Goal: Transaction & Acquisition: Book appointment/travel/reservation

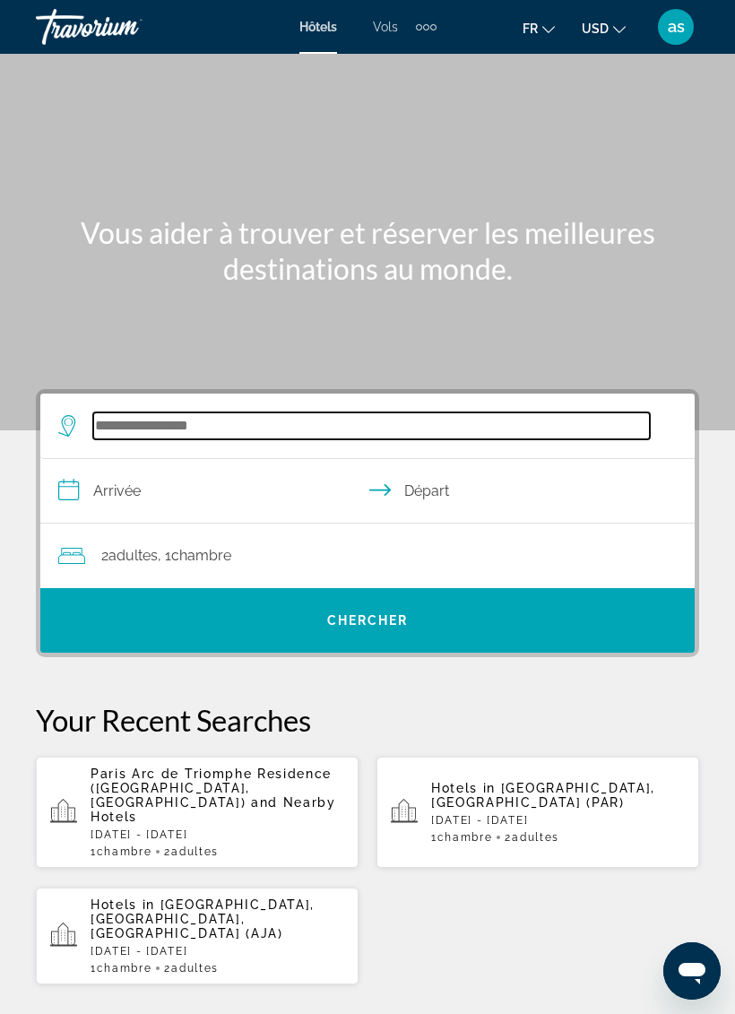
click at [280, 430] on input "Search widget" at bounding box center [371, 425] width 557 height 27
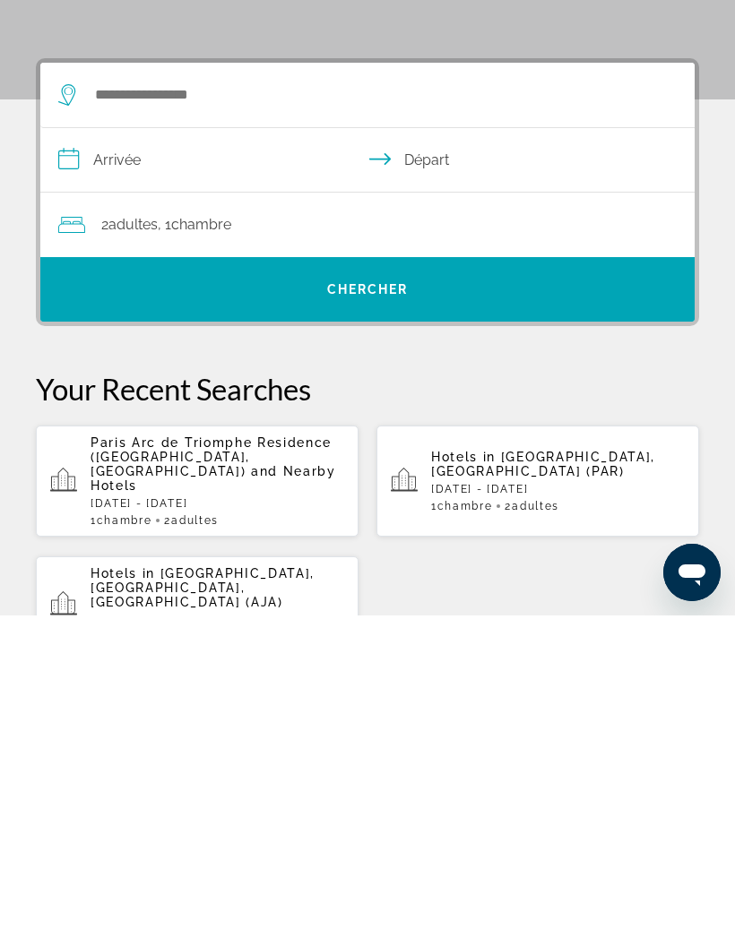
click at [270, 795] on span "and Nearby Hotels" at bounding box center [214, 809] width 246 height 29
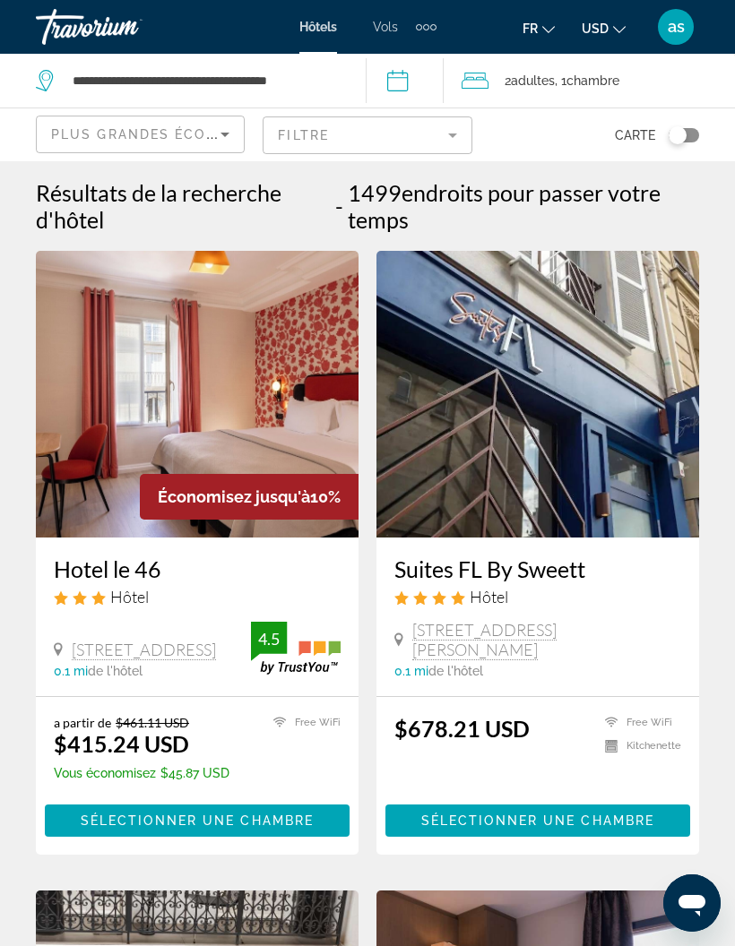
scroll to position [36, 0]
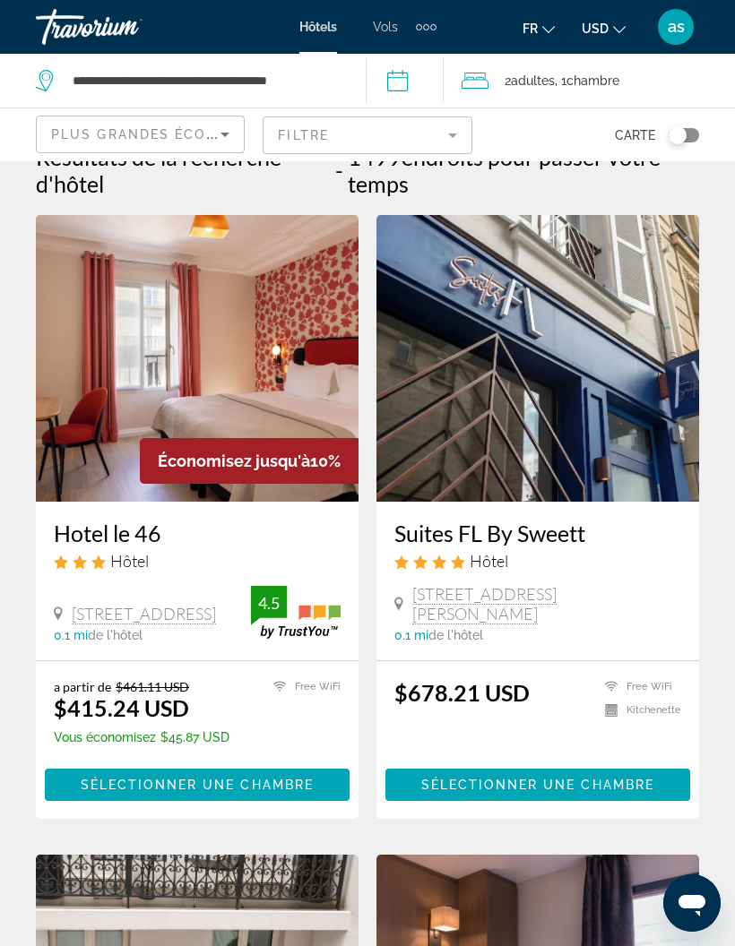
click at [613, 23] on icon "Change currency" at bounding box center [619, 29] width 13 height 13
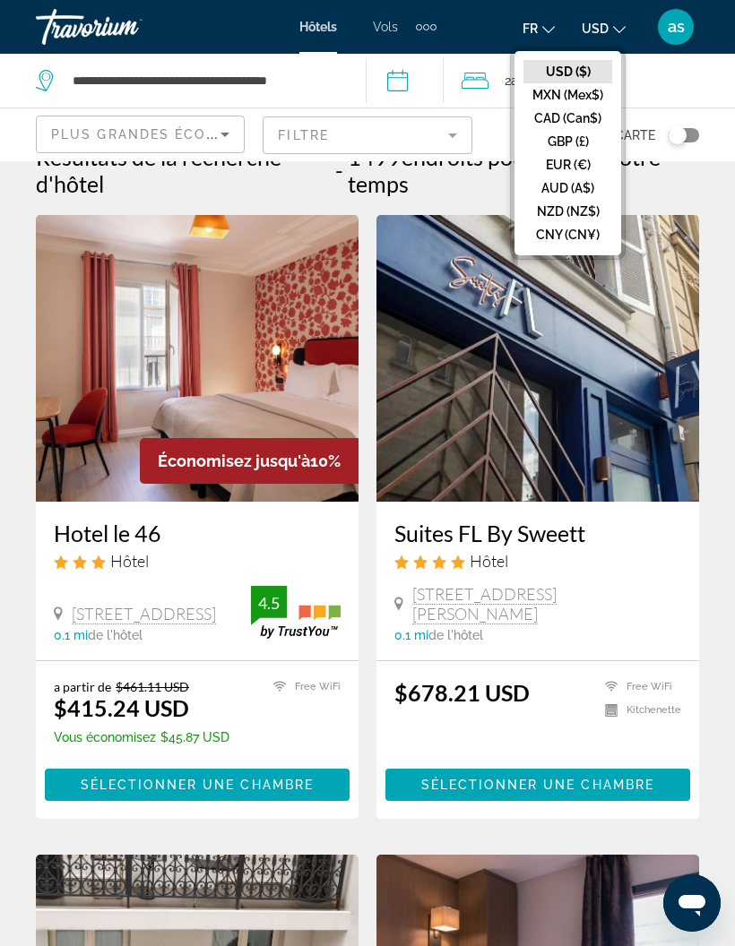
click at [587, 132] on button "GBP (£)" at bounding box center [567, 141] width 89 height 23
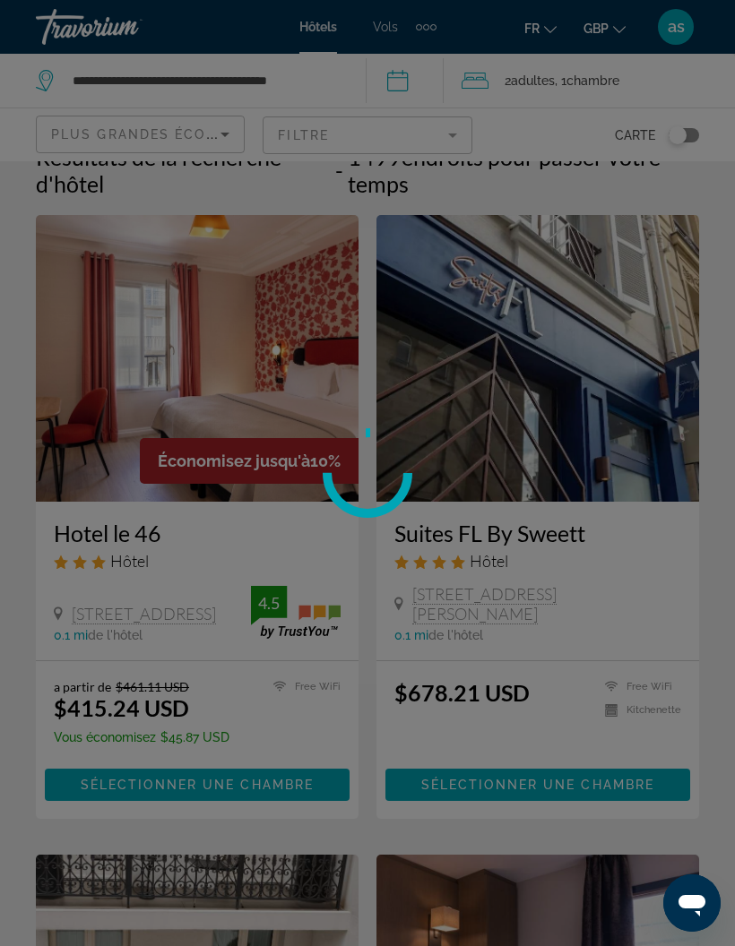
click at [622, 36] on div at bounding box center [367, 473] width 735 height 946
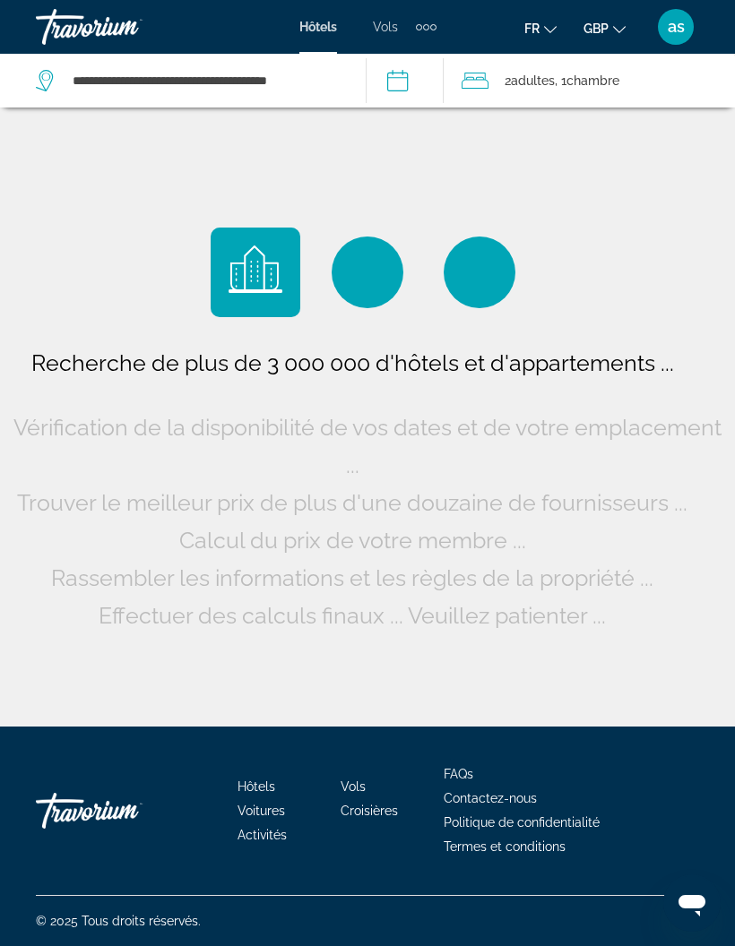
click at [611, 29] on button "GBP USD ($) MXN (Mex$) CAD (Can$) GBP (£) EUR (€) AUD (A$) NZD (NZ$) CNY (CN¥)" at bounding box center [604, 28] width 42 height 26
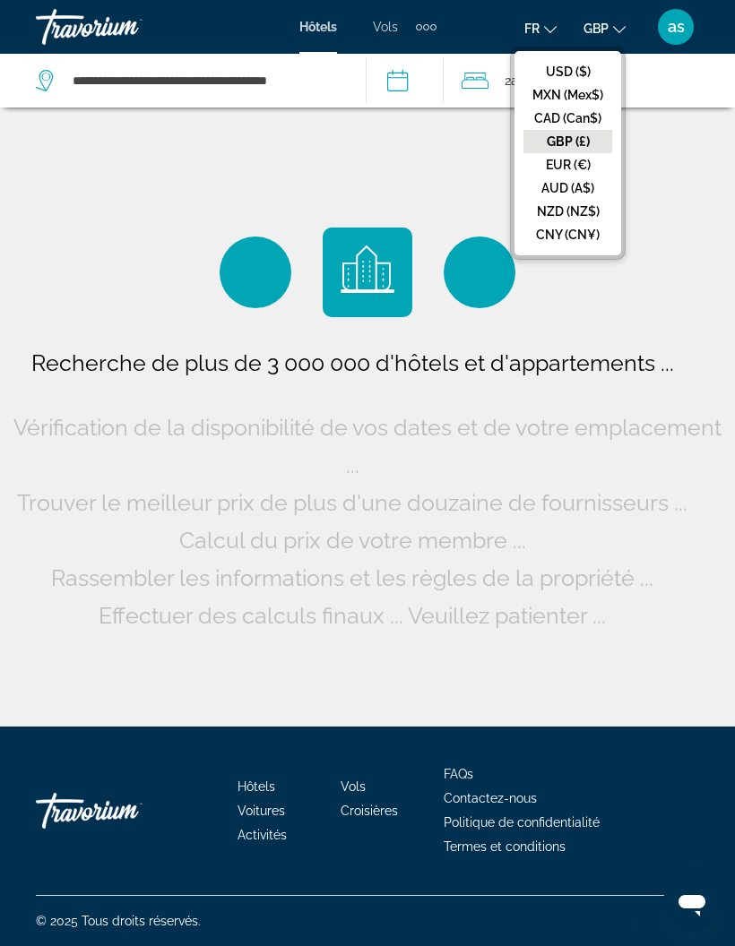
click at [576, 154] on button "EUR (€)" at bounding box center [567, 164] width 89 height 23
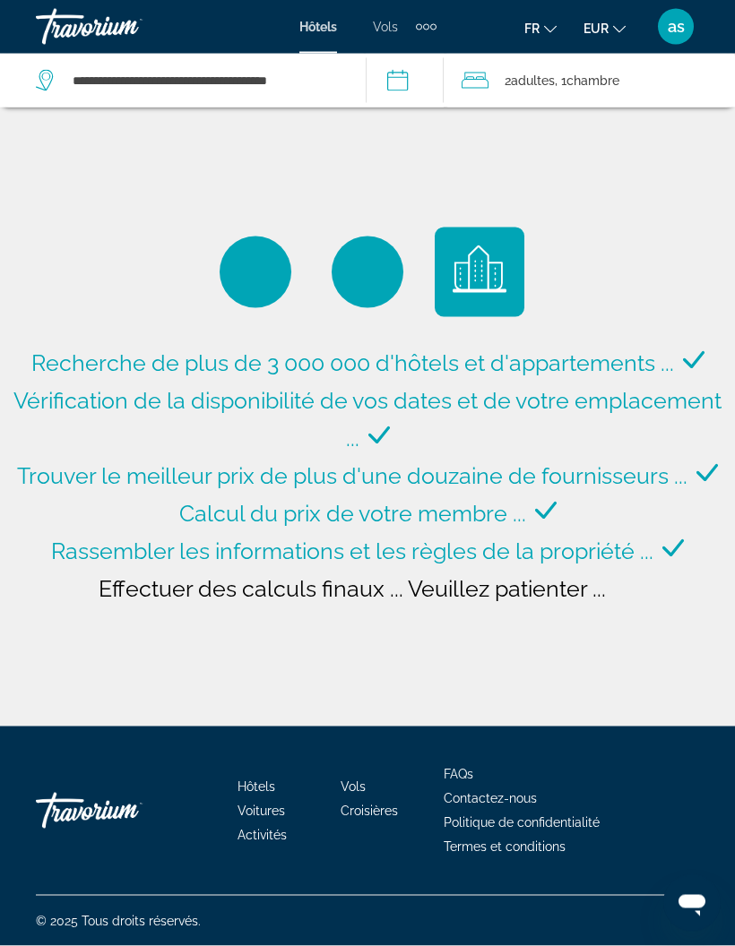
scroll to position [72, 0]
